Goal: Find specific page/section: Find specific page/section

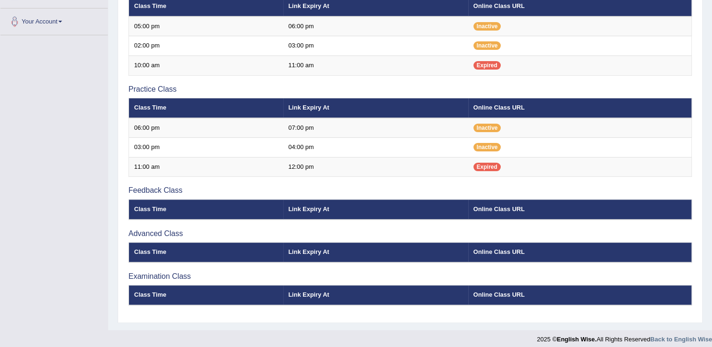
scroll to position [231, 0]
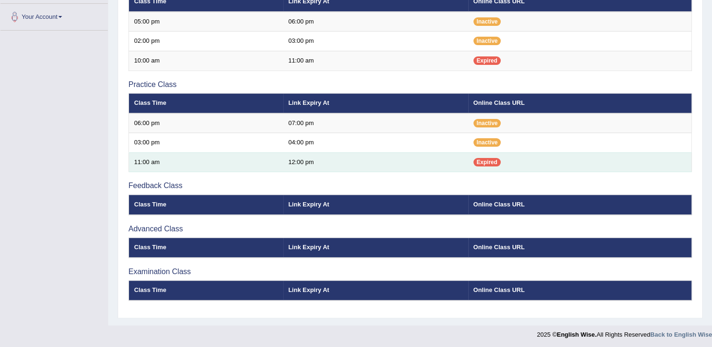
click at [395, 165] on td "12:00 pm" at bounding box center [375, 163] width 185 height 20
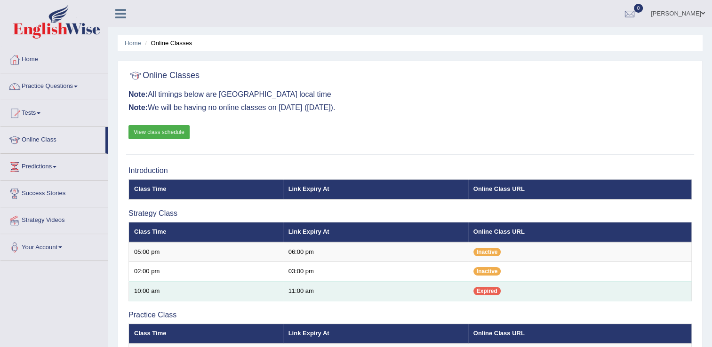
scroll to position [0, 0]
